Goal: Task Accomplishment & Management: Manage account settings

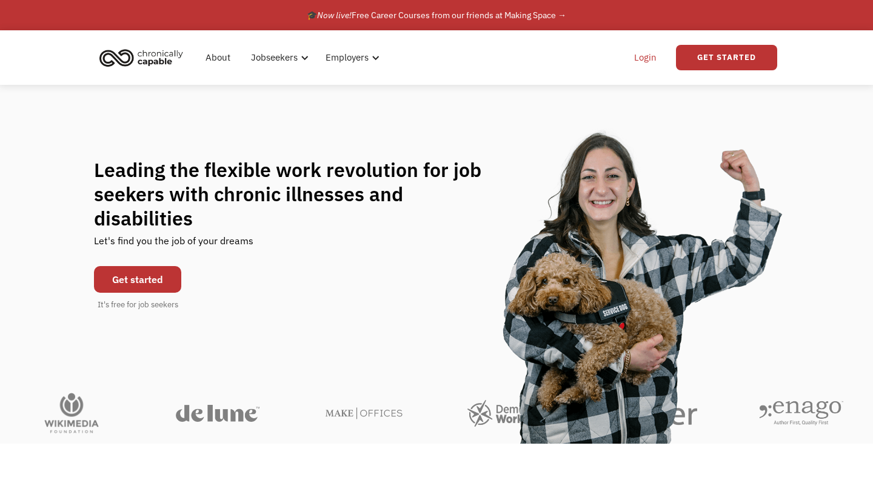
click at [641, 56] on link "Login" at bounding box center [645, 57] width 37 height 39
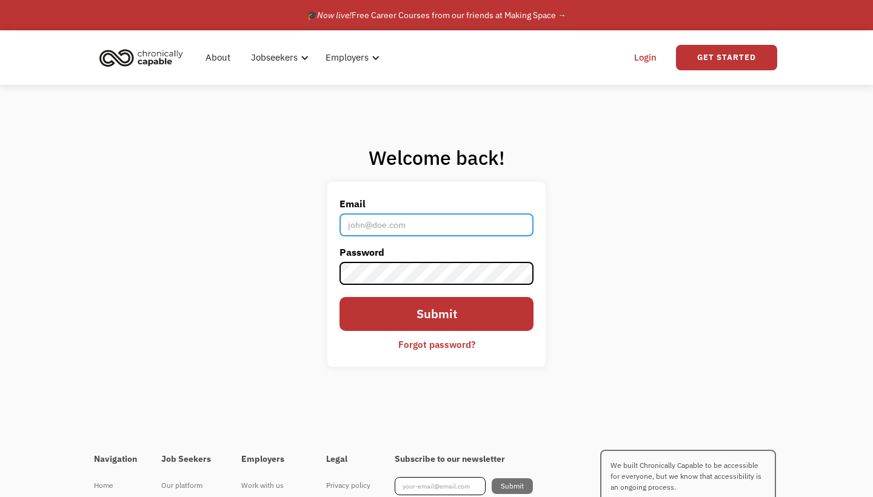
type input "[EMAIL_ADDRESS][DOMAIN_NAME]"
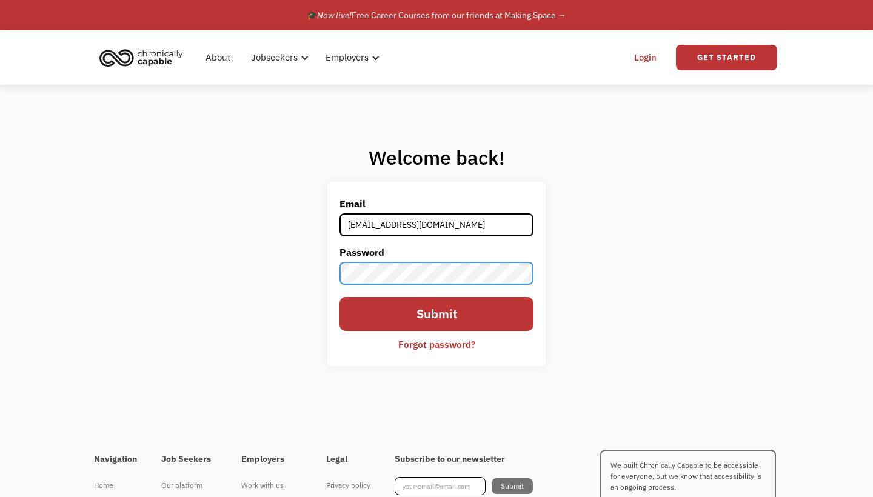
click at [436, 314] on input "Submit" at bounding box center [436, 314] width 194 height 35
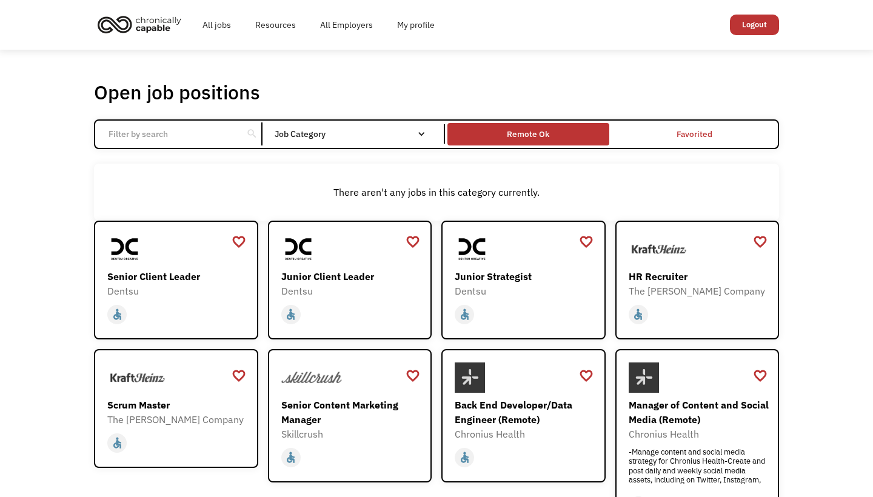
click at [544, 132] on div "Remote Ok" at bounding box center [528, 134] width 42 height 15
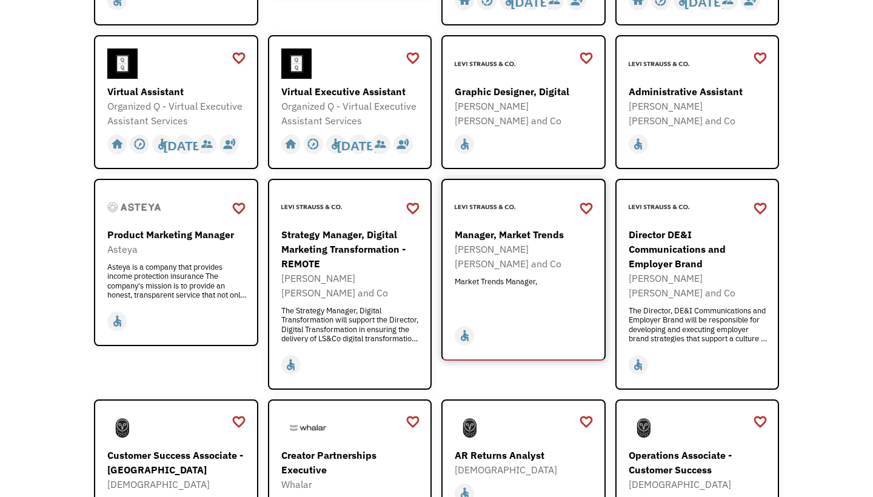
scroll to position [536, 0]
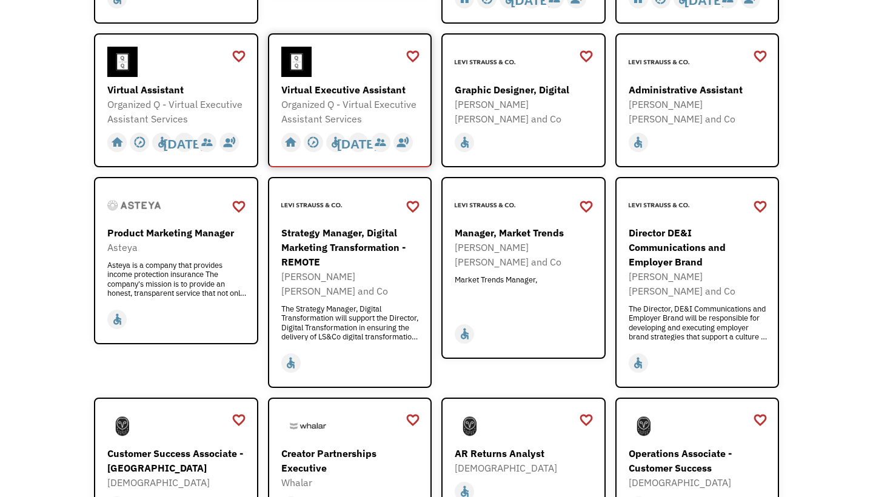
click at [346, 100] on div "Organized Q - Virtual Executive Assistant Services" at bounding box center [351, 111] width 141 height 29
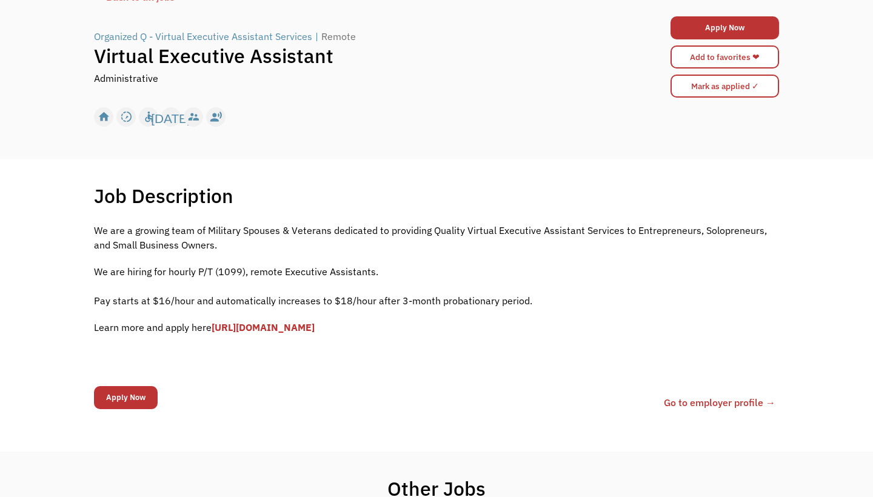
scroll to position [93, 0]
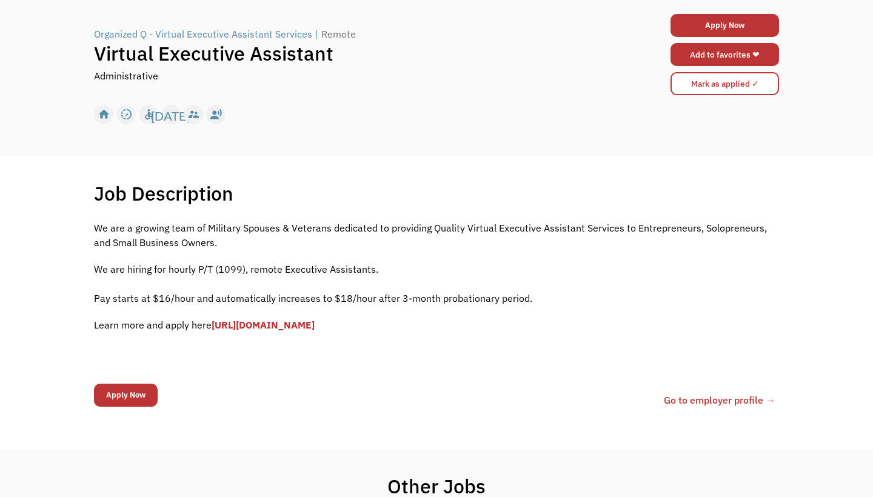
click at [709, 59] on link "Add to favorites ❤" at bounding box center [724, 54] width 108 height 23
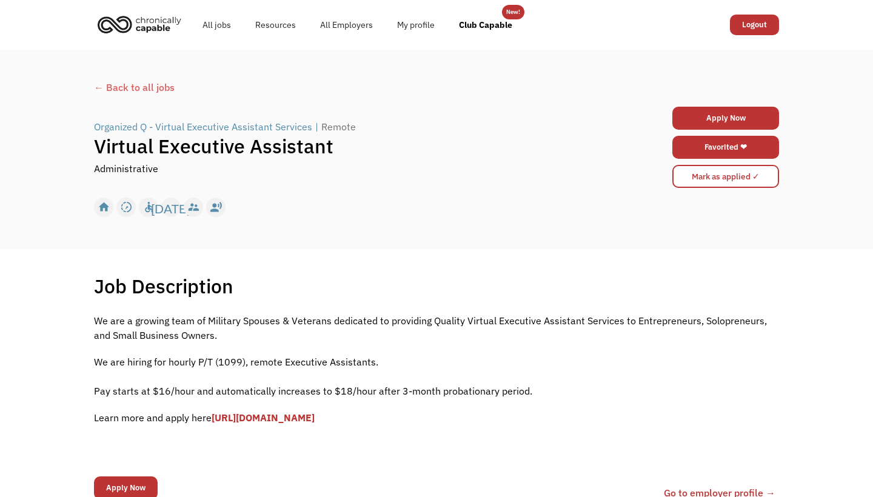
scroll to position [0, 0]
click at [117, 89] on div "← Back to all jobs" at bounding box center [436, 87] width 685 height 15
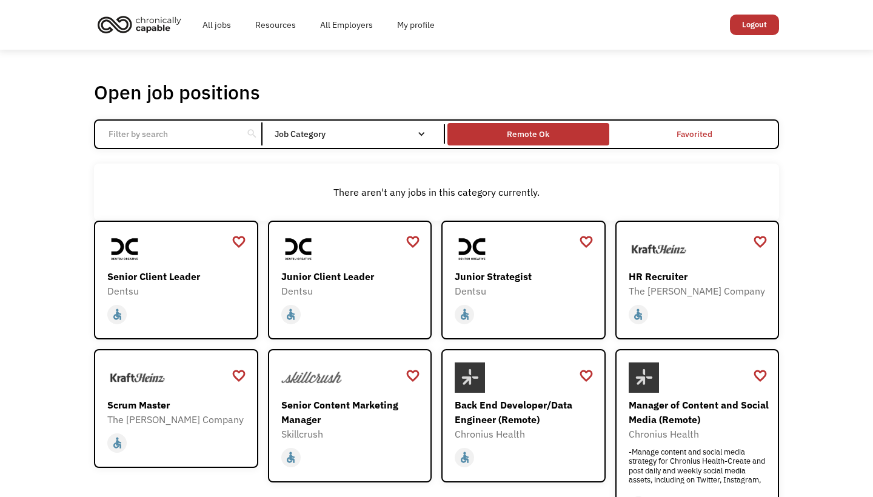
click at [505, 127] on div "Remote Ok" at bounding box center [527, 134] width 161 height 16
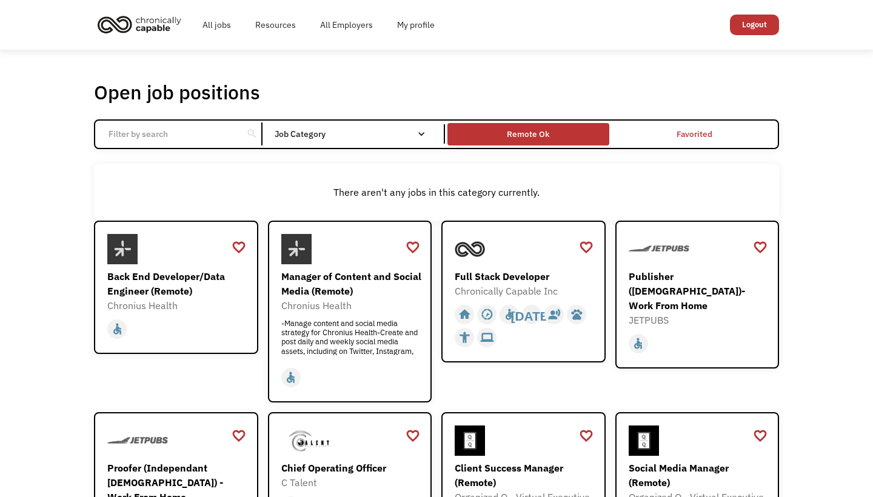
click at [517, 141] on div "Remote Ok" at bounding box center [528, 134] width 42 height 15
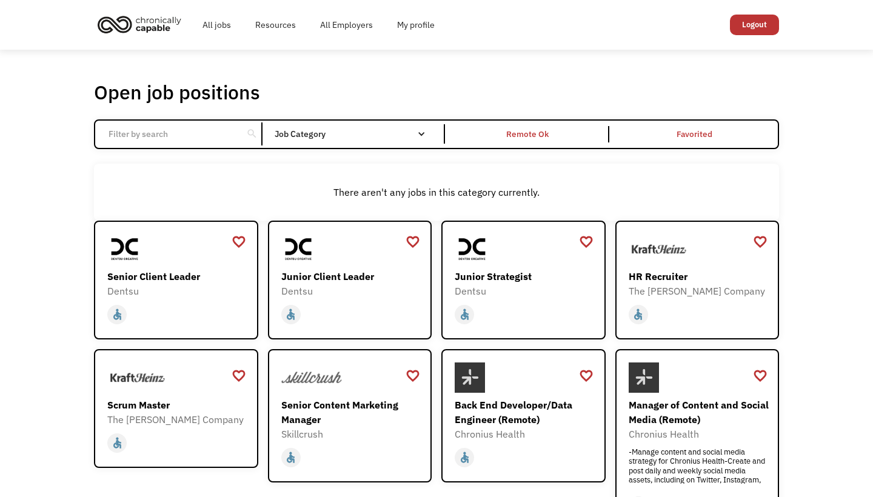
click at [193, 133] on input "Email Form" at bounding box center [168, 133] width 135 height 23
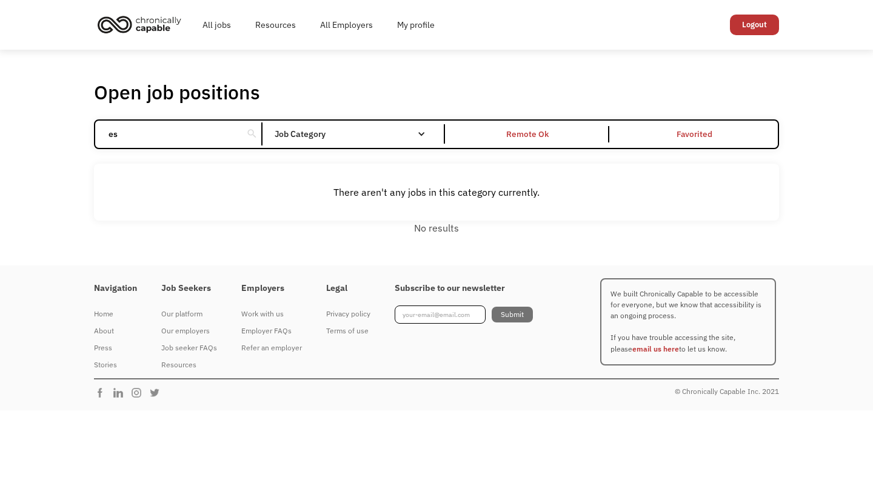
type input "e"
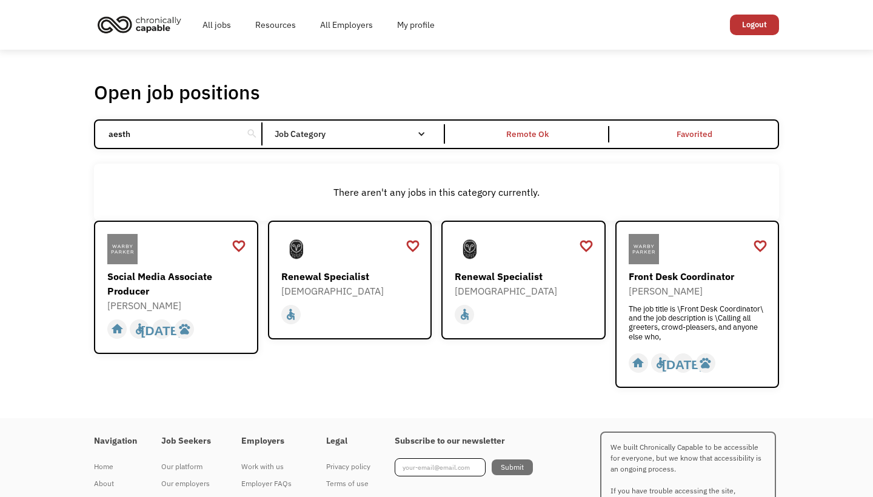
type input "aesthe"
